Goal: Find specific page/section: Find specific page/section

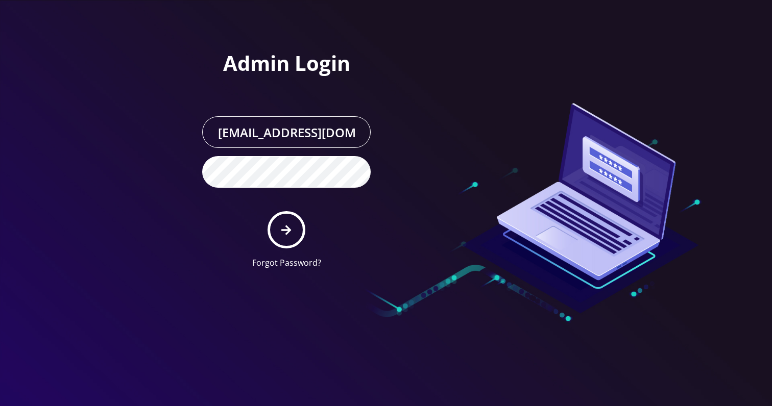
click at [268, 211] on button "submit" at bounding box center [286, 229] width 37 height 37
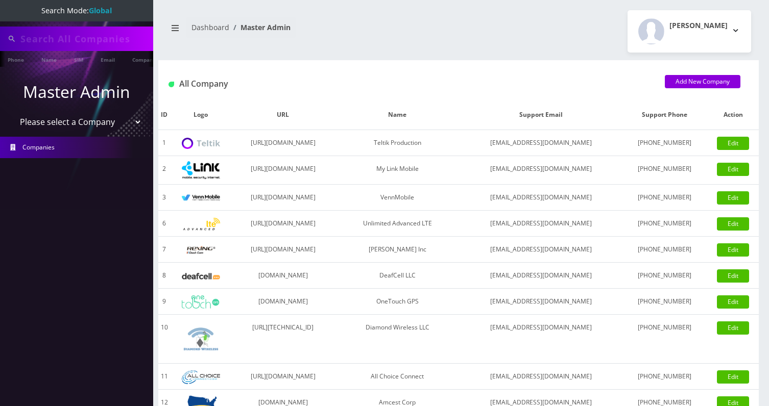
click at [59, 40] on input "text" at bounding box center [85, 38] width 130 height 19
click at [143, 63] on ul at bounding box center [148, 60] width 10 height 18
click at [131, 59] on link "Company" at bounding box center [144, 59] width 34 height 17
type input "dj ent"
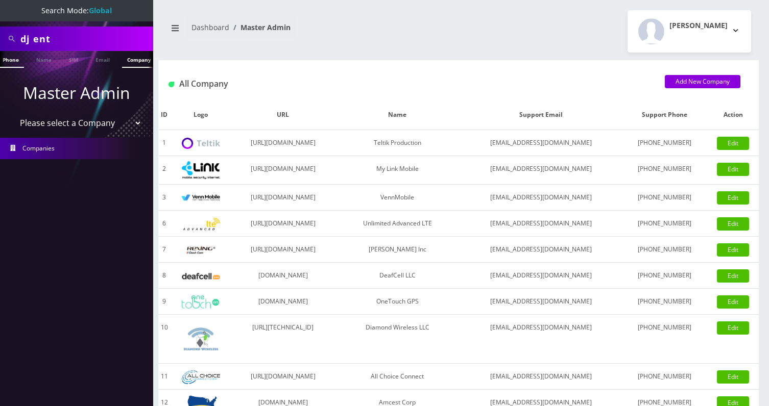
click at [134, 63] on link "Company" at bounding box center [139, 59] width 34 height 17
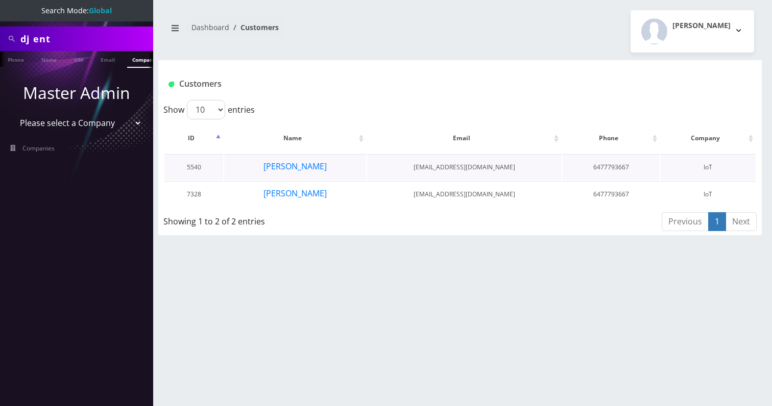
scroll to position [0, 5]
click at [58, 35] on input "dj ent" at bounding box center [85, 38] width 130 height 19
type input "aj tickets"
click at [122, 61] on link "Company" at bounding box center [139, 59] width 34 height 17
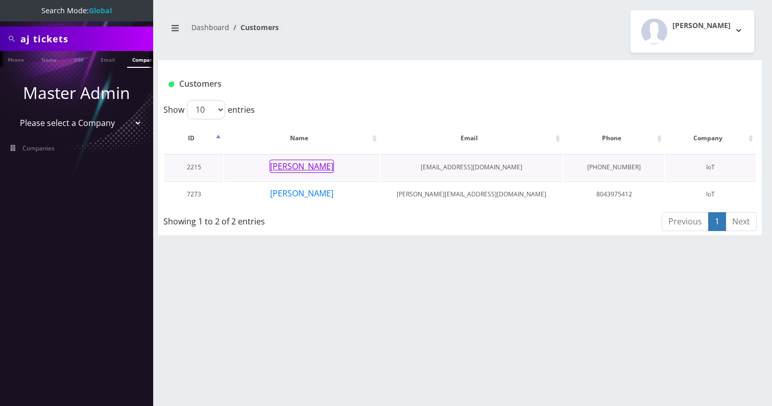
scroll to position [0, 5]
click at [298, 200] on button "[PERSON_NAME]" at bounding box center [302, 193] width 64 height 13
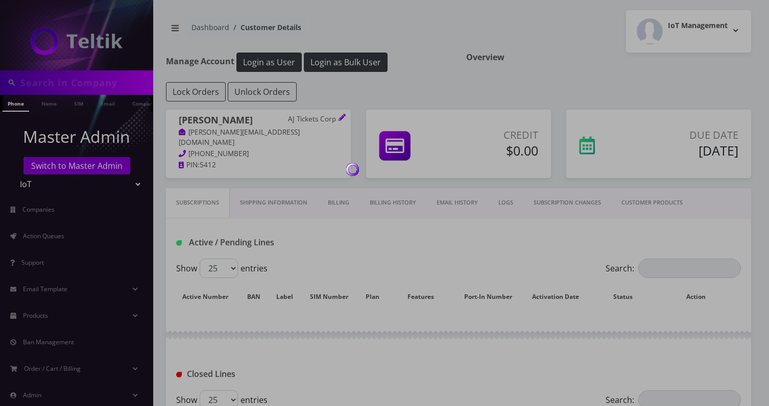
type input "aj tickets"
